Goal: Communication & Community: Ask a question

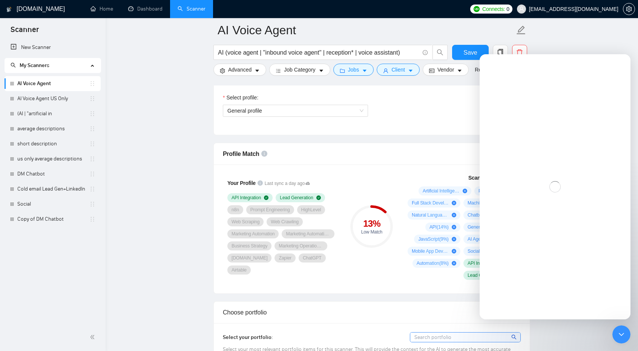
click at [245, 200] on span "API Integration" at bounding box center [246, 198] width 29 height 6
click at [626, 330] on div "Close Intercom Messenger" at bounding box center [620, 334] width 18 height 18
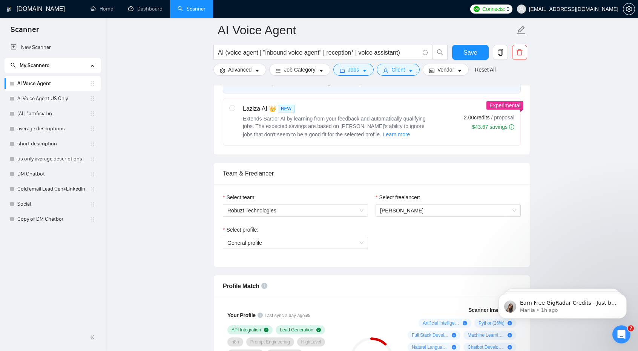
scroll to position [299, 0]
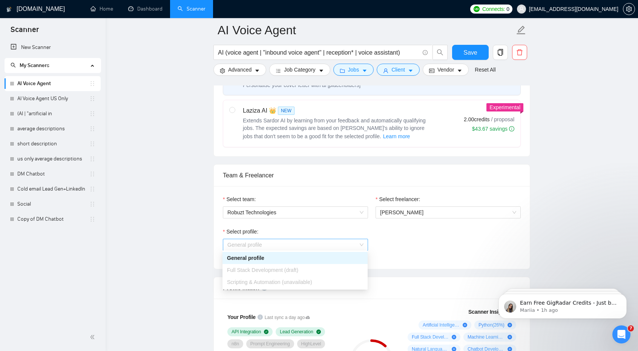
click at [321, 242] on span "General profile" at bounding box center [295, 244] width 136 height 11
click at [321, 284] on div "Scripting & Automation (unavailable)" at bounding box center [295, 282] width 136 height 8
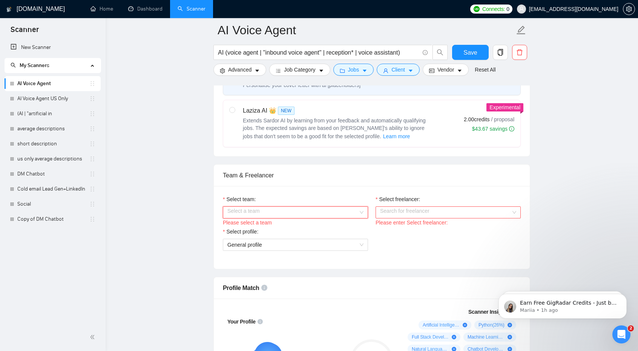
click at [348, 211] on input "Select team:" at bounding box center [292, 212] width 131 height 11
click at [342, 221] on div "Robuzt Technologies" at bounding box center [295, 225] width 136 height 8
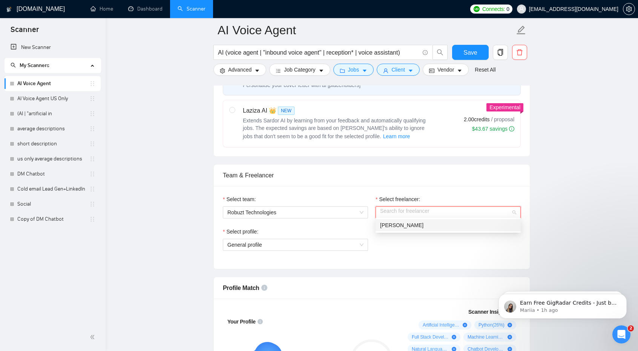
click at [422, 210] on input "Select freelancer:" at bounding box center [445, 212] width 131 height 11
click at [421, 226] on div "[PERSON_NAME]" at bounding box center [448, 225] width 136 height 8
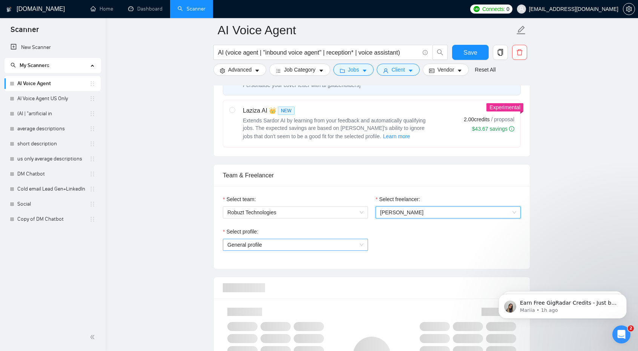
click at [356, 240] on span "General profile" at bounding box center [295, 244] width 136 height 11
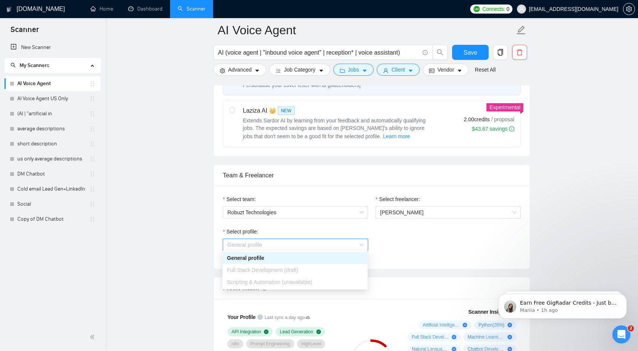
click at [337, 287] on div "Scripting & Automation (unavailable)" at bounding box center [294, 282] width 145 height 12
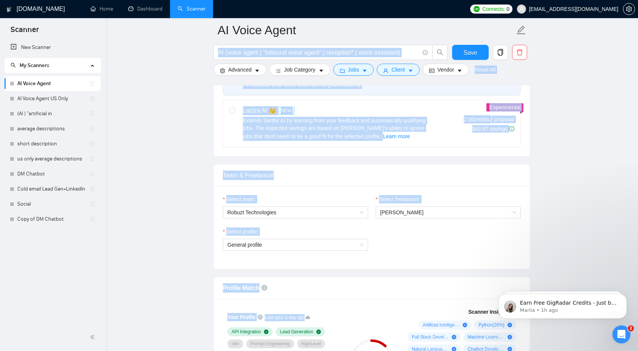
drag, startPoint x: 397, startPoint y: 298, endPoint x: 373, endPoint y: 43, distance: 256.5
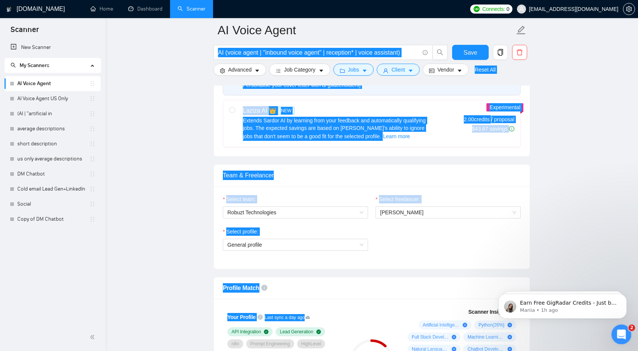
click at [621, 336] on icon "Open Intercom Messenger" at bounding box center [620, 334] width 12 height 12
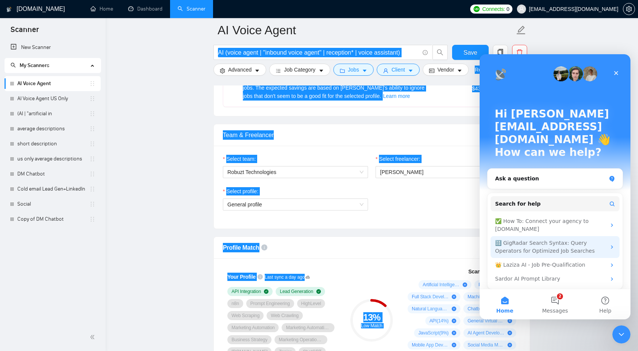
scroll to position [340, 0]
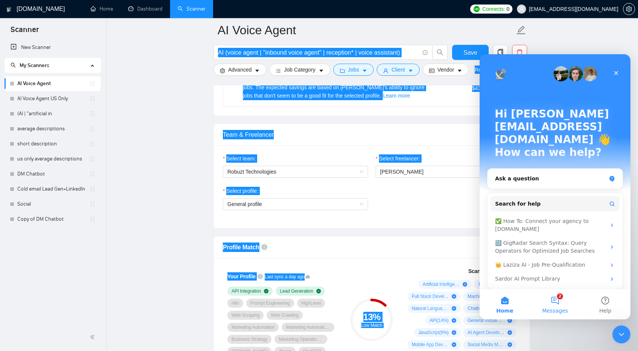
click at [556, 301] on button "2 Messages" at bounding box center [555, 305] width 50 height 30
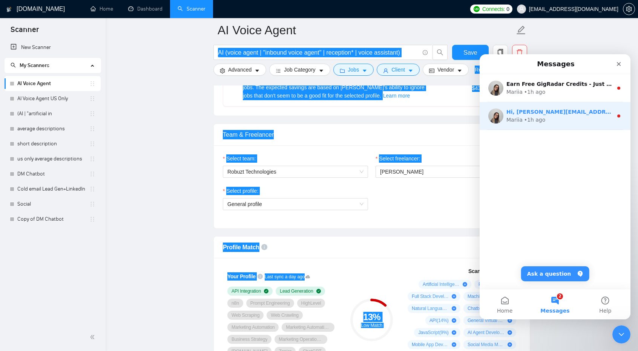
click at [560, 119] on div "Mariia • 1h ago" at bounding box center [559, 120] width 106 height 8
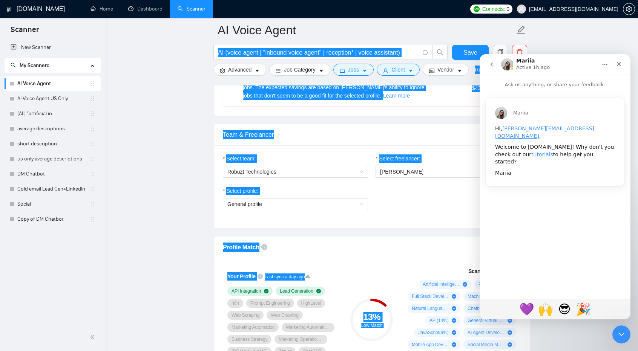
click at [486, 64] on button "go back" at bounding box center [492, 64] width 14 height 14
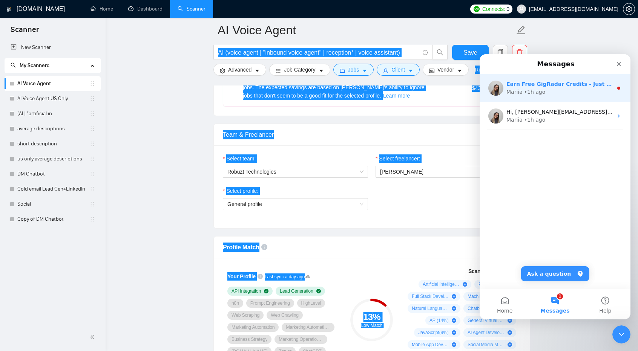
click at [529, 89] on div "• 1h ago" at bounding box center [534, 92] width 21 height 8
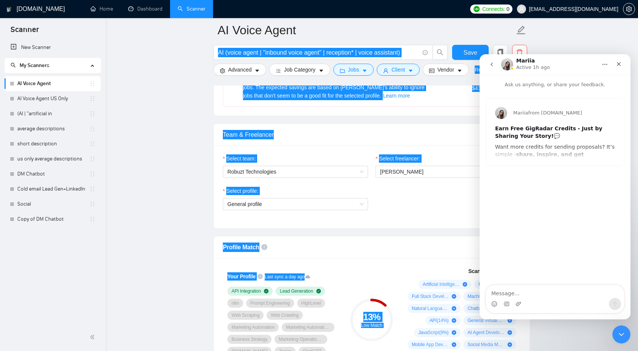
click at [493, 64] on icon "go back" at bounding box center [492, 64] width 6 height 6
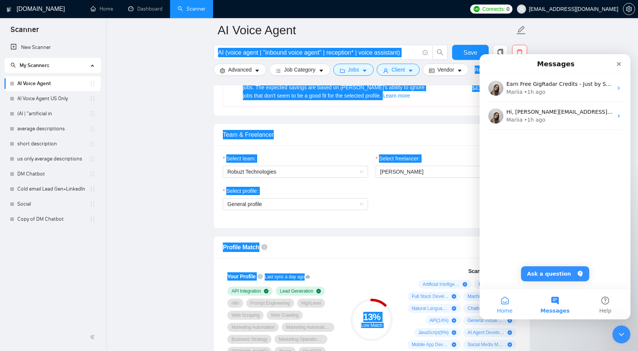
click at [509, 303] on button "Home" at bounding box center [505, 305] width 50 height 30
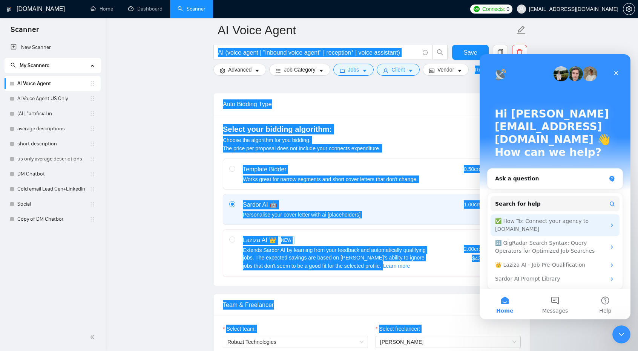
scroll to position [169, 0]
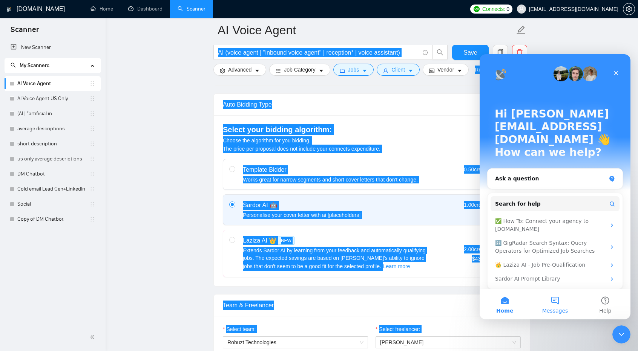
click at [554, 300] on button "Messages" at bounding box center [555, 305] width 50 height 30
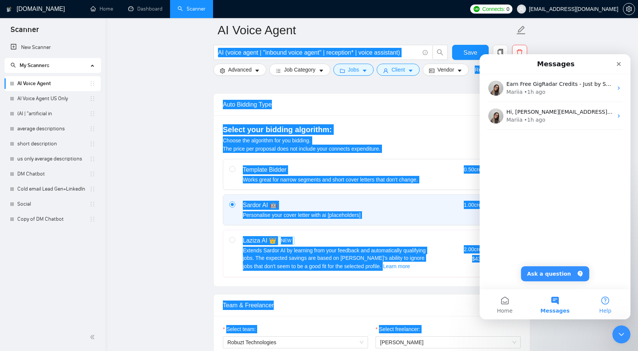
click at [600, 302] on button "Help" at bounding box center [605, 305] width 50 height 30
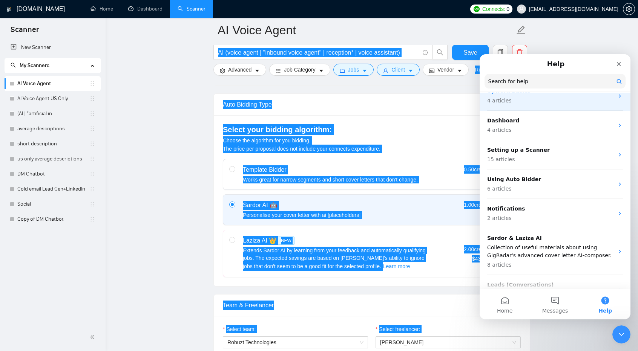
scroll to position [0, 0]
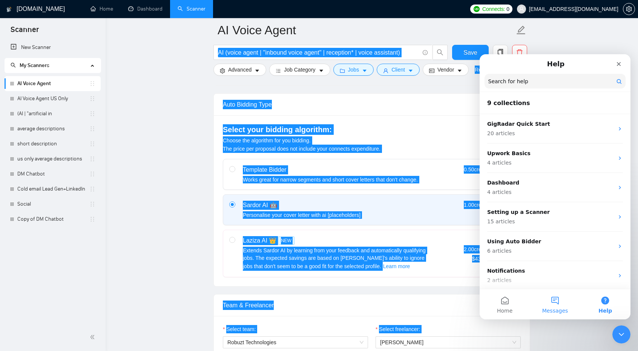
click at [544, 306] on button "Messages" at bounding box center [555, 305] width 50 height 30
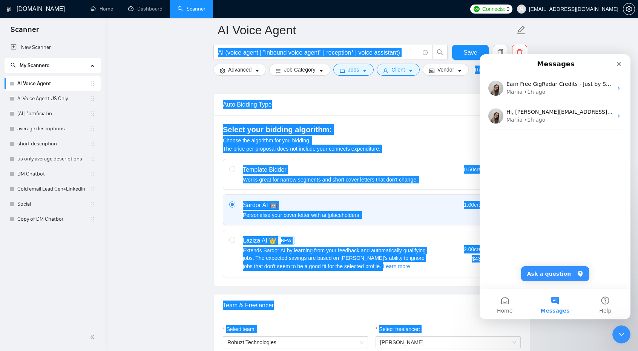
click at [548, 307] on button "Messages" at bounding box center [555, 305] width 50 height 30
click at [560, 269] on button "Ask a question" at bounding box center [555, 274] width 68 height 15
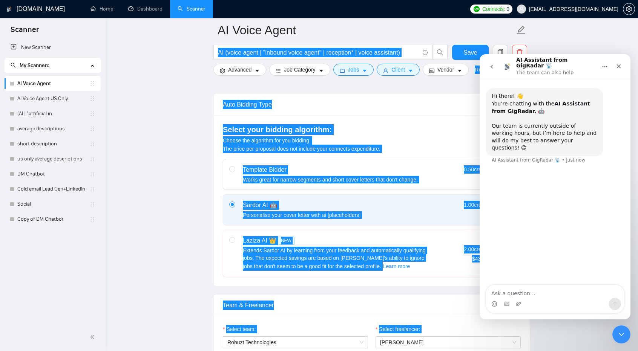
click at [526, 294] on textarea "Ask a question…" at bounding box center [555, 291] width 138 height 13
type textarea "j"
type textarea "how can I get tech support assistance?"
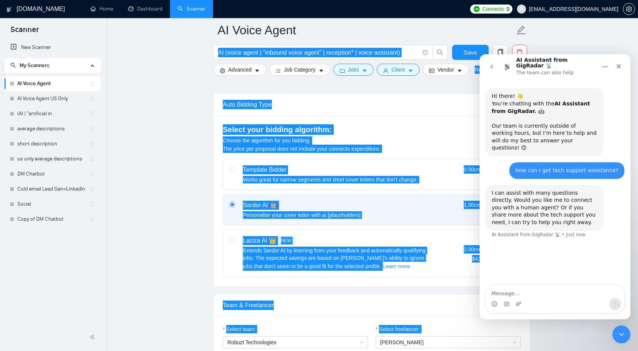
click at [526, 294] on textarea "Message…" at bounding box center [555, 291] width 138 height 13
type textarea "yes"
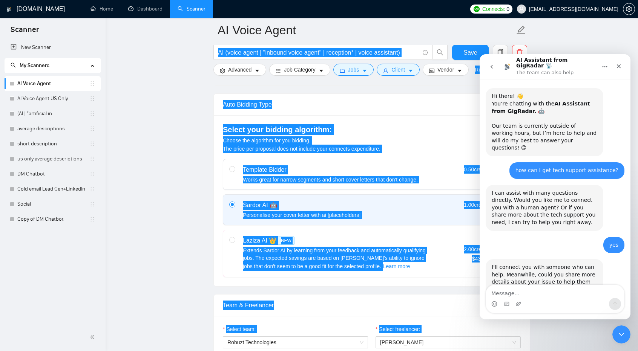
scroll to position [16, 0]
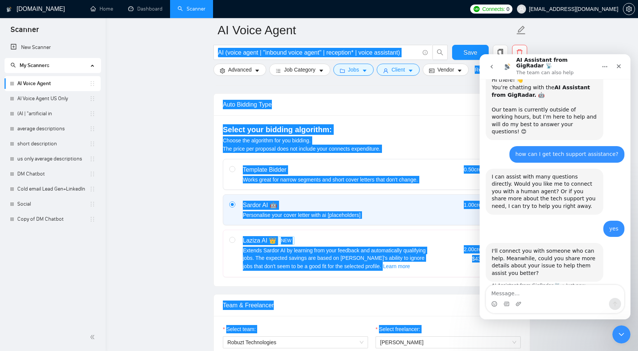
click at [524, 295] on textarea "Message…" at bounding box center [555, 291] width 138 height 13
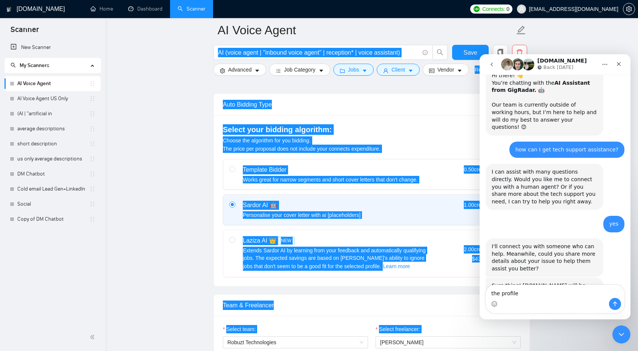
scroll to position [62, 0]
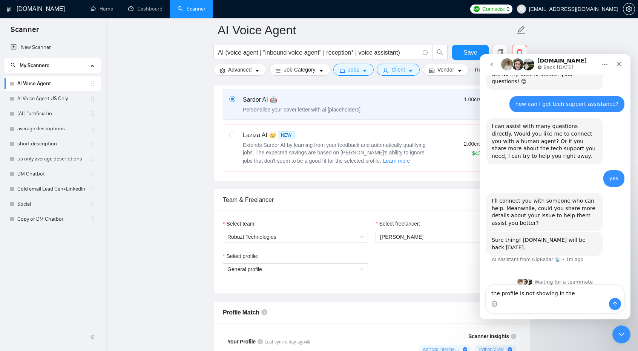
scroll to position [276, 0]
click at [580, 294] on textarea "the profile is not showing in the" at bounding box center [555, 291] width 138 height 13
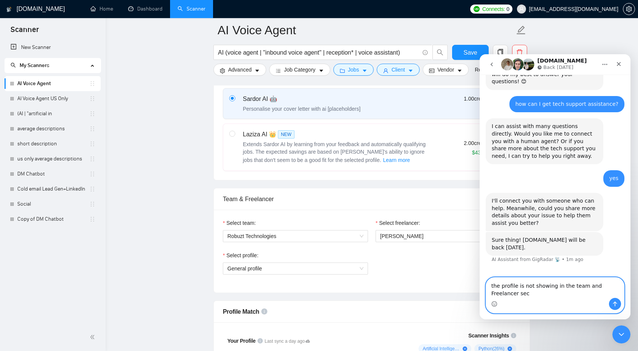
scroll to position [69, 0]
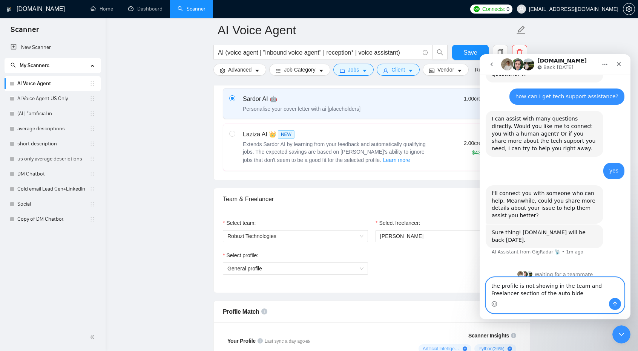
type textarea "the profile is not showing in the team and Freelancer section of the auto bider"
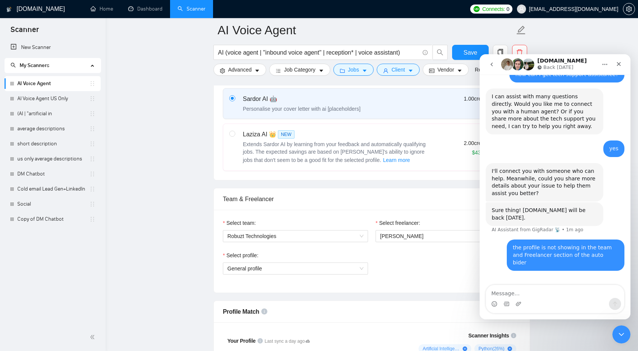
click at [553, 71] on p "Back [DATE]" at bounding box center [558, 68] width 30 height 8
click at [561, 69] on p "Back [DATE]" at bounding box center [558, 68] width 30 height 8
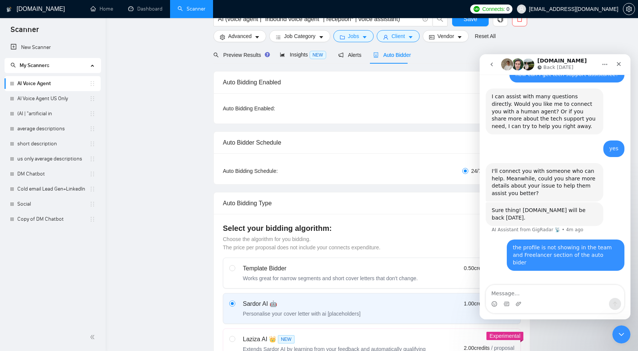
scroll to position [0, 0]
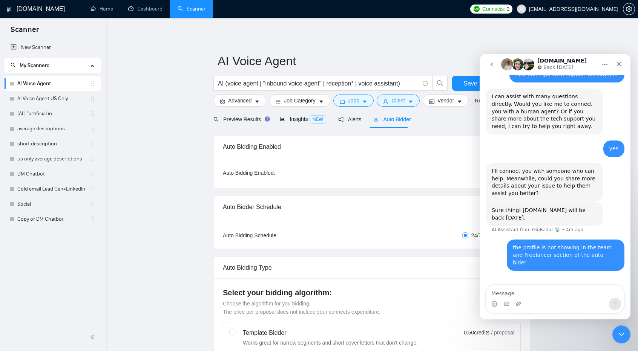
click at [317, 261] on div "Auto Bidding Type" at bounding box center [372, 267] width 298 height 21
click at [382, 120] on span "Auto Bidder" at bounding box center [391, 120] width 37 height 6
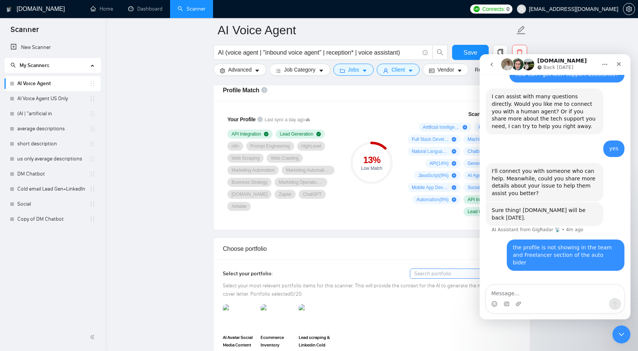
scroll to position [497, 0]
click at [622, 64] on div "Close" at bounding box center [619, 64] width 14 height 14
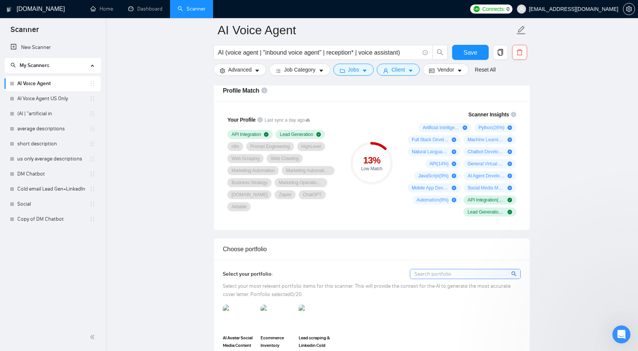
scroll to position [92, 0]
